Goal: Information Seeking & Learning: Learn about a topic

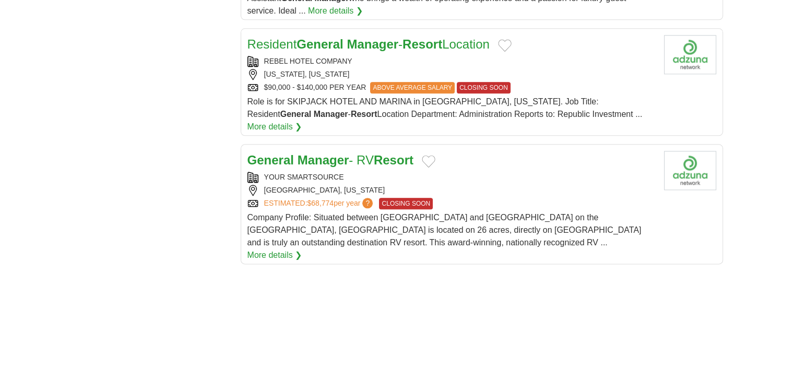
scroll to position [1358, 0]
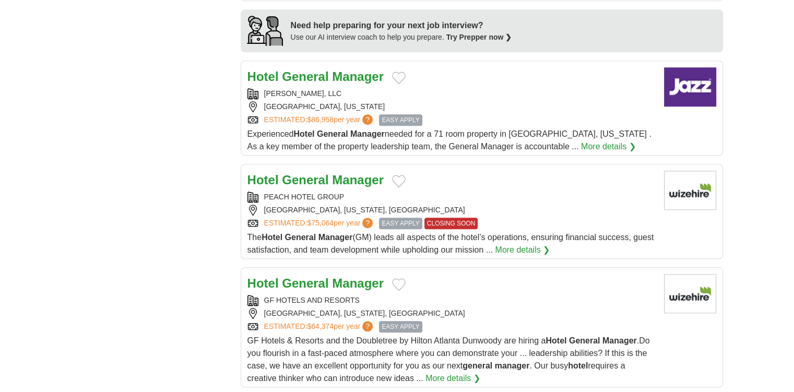
scroll to position [992, 0]
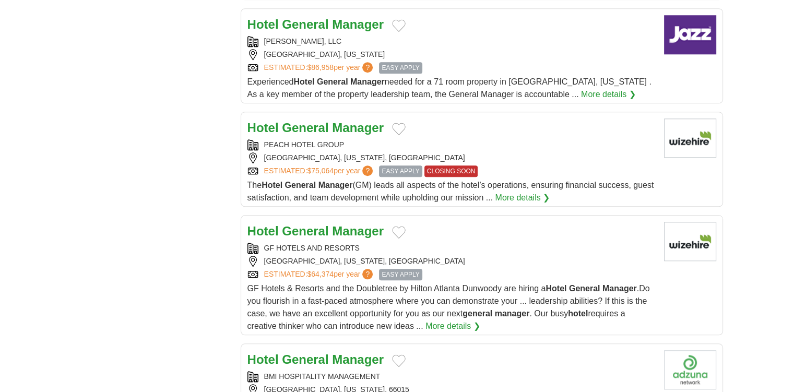
click at [301, 224] on strong "General" at bounding box center [305, 231] width 46 height 14
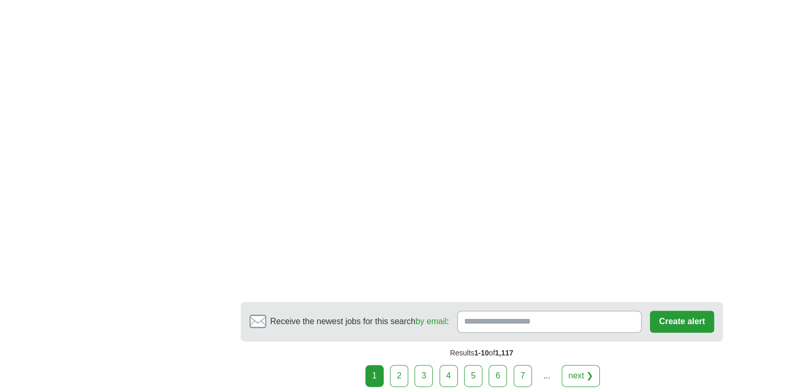
scroll to position [1514, 0]
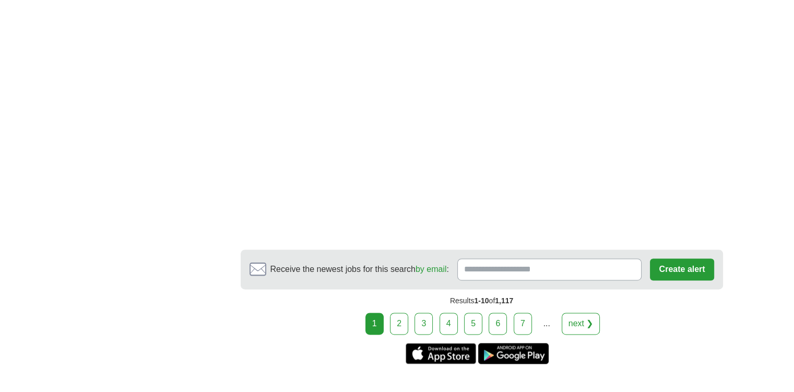
click at [405, 317] on link "2" at bounding box center [399, 324] width 18 height 22
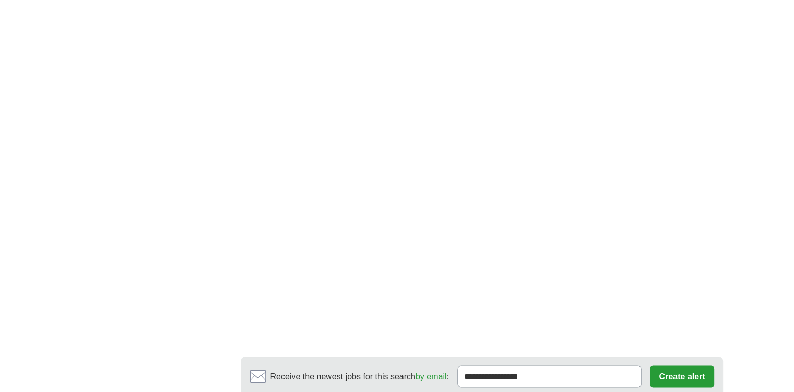
scroll to position [1723, 0]
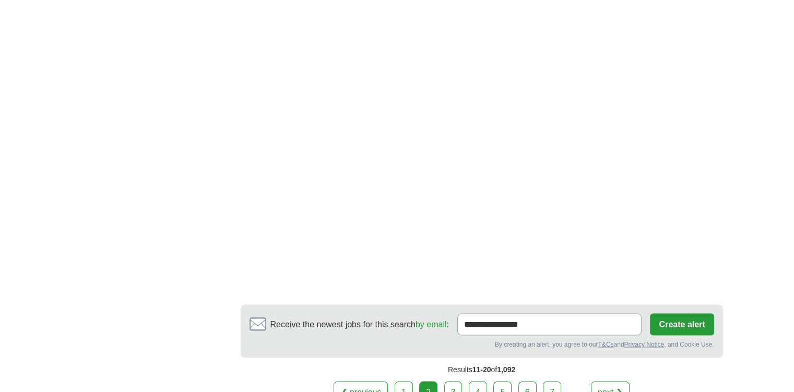
click at [456, 381] on link "3" at bounding box center [453, 392] width 18 height 22
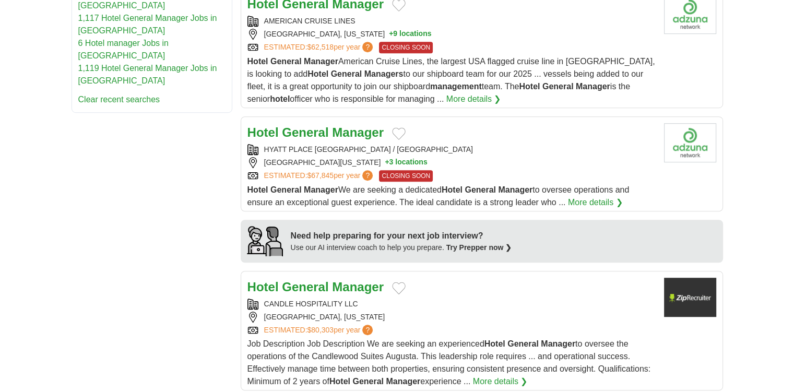
scroll to position [731, 0]
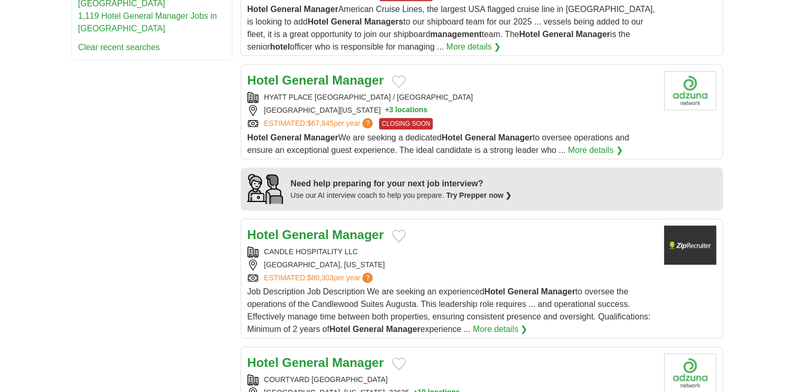
click at [300, 234] on strong "General" at bounding box center [305, 235] width 46 height 14
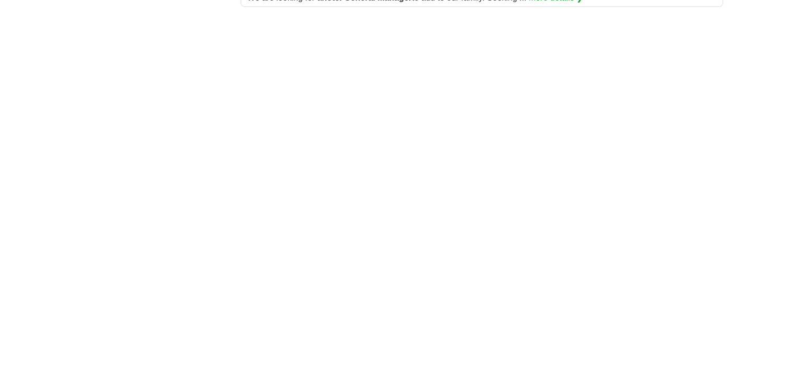
scroll to position [1462, 0]
